Goal: Transaction & Acquisition: Purchase product/service

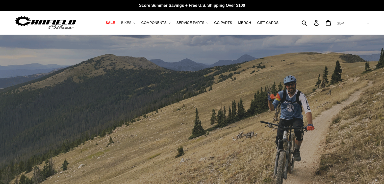
drag, startPoint x: 132, startPoint y: 20, endPoint x: 126, endPoint y: 18, distance: 5.7
click at [128, 18] on nav "SALE BIKES .cls-1{fill:#231f20} SHOP ALL BIKES SHOP DEMO BIKES - On SALE Now! J…" at bounding box center [192, 22] width 178 height 23
click at [128, 19] on button "BIKES .cls-1{fill:#231f20}" at bounding box center [127, 22] width 19 height 7
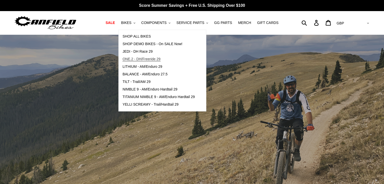
click at [150, 58] on span "ONE.2 - DH/Freeride 29" at bounding box center [141, 59] width 38 height 4
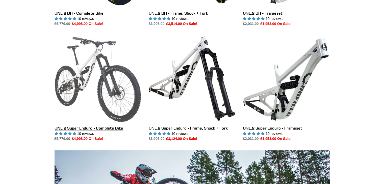
scroll to position [253, 0]
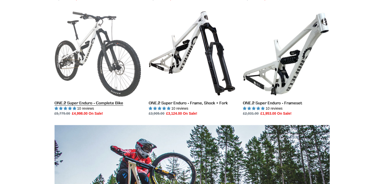
click at [90, 75] on link "ONE.2 Super Enduro - Complete Bike" at bounding box center [98, 63] width 87 height 106
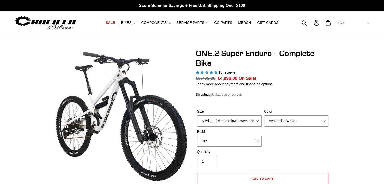
select select "highest-rating"
click at [229, 118] on select "Medium (Please allow 2 weeks for delivery) Large (Sold Out)" at bounding box center [229, 121] width 64 height 11
select select "Large (Sold Out)"
click at [197, 116] on select "Medium (Please allow 2 weeks for delivery) Large (Sold Out)" at bounding box center [229, 121] width 64 height 11
click at [307, 123] on select "Avalanche White Bentonite Grey" at bounding box center [296, 121] width 64 height 11
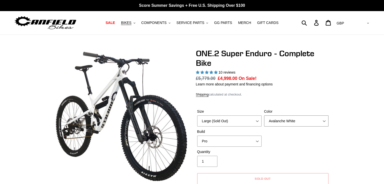
select select "Bentonite Grey"
click at [264, 116] on select "Avalanche White Bentonite Grey" at bounding box center [296, 121] width 64 height 11
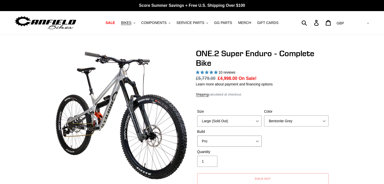
drag, startPoint x: 239, startPoint y: 140, endPoint x: 236, endPoint y: 143, distance: 4.3
click at [240, 138] on select "Pro" at bounding box center [229, 141] width 64 height 11
click at [197, 136] on select "Pro" at bounding box center [229, 141] width 64 height 11
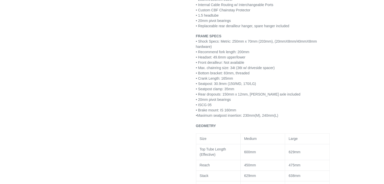
scroll to position [530, 0]
